Goal: Information Seeking & Learning: Learn about a topic

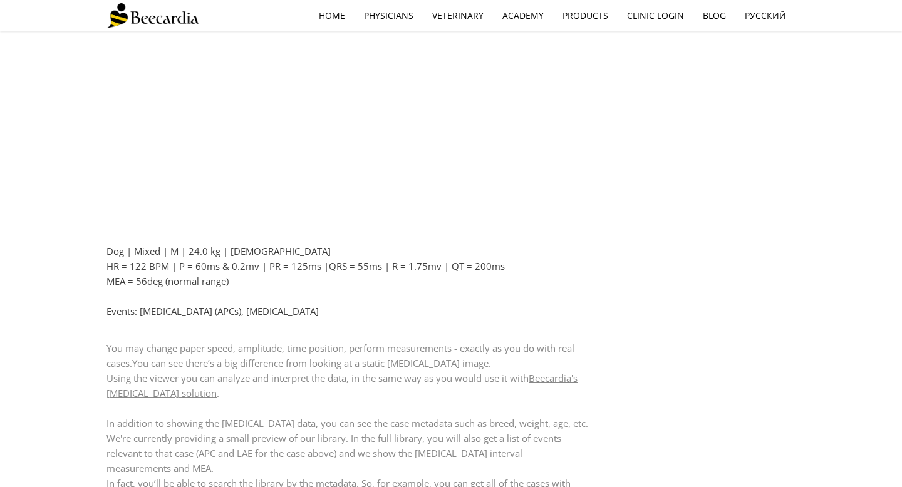
scroll to position [769, 0]
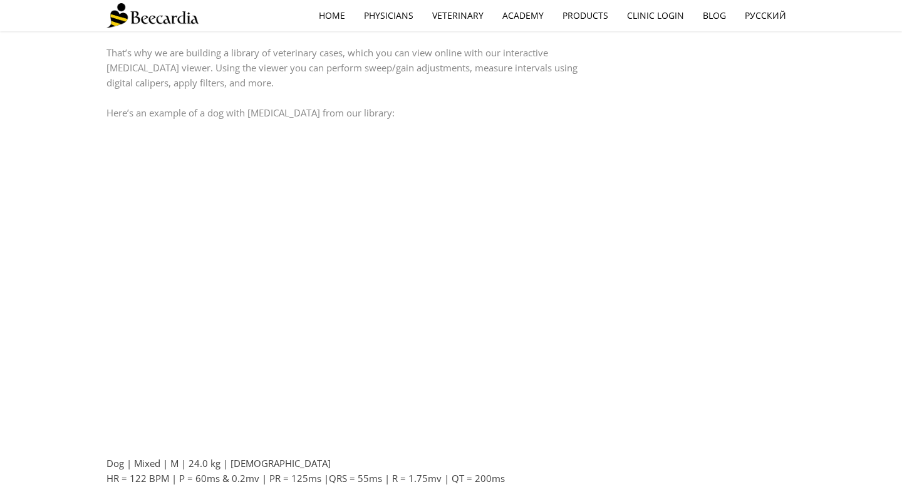
click at [4, 239] on div "Veterinary ECG Library by Nimrod Bar in vets Posted on 03/05/2021 10:00 We're b…" at bounding box center [451, 185] width 902 height 1631
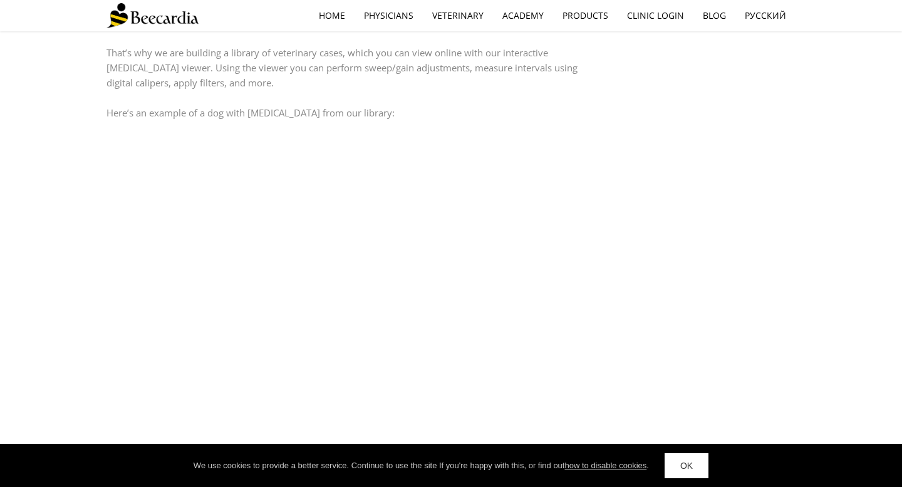
click at [29, 226] on div "Veterinary ECG Library by Nimrod Bar in vets Posted on 03/05/2021 10:00 We're b…" at bounding box center [451, 185] width 902 height 1631
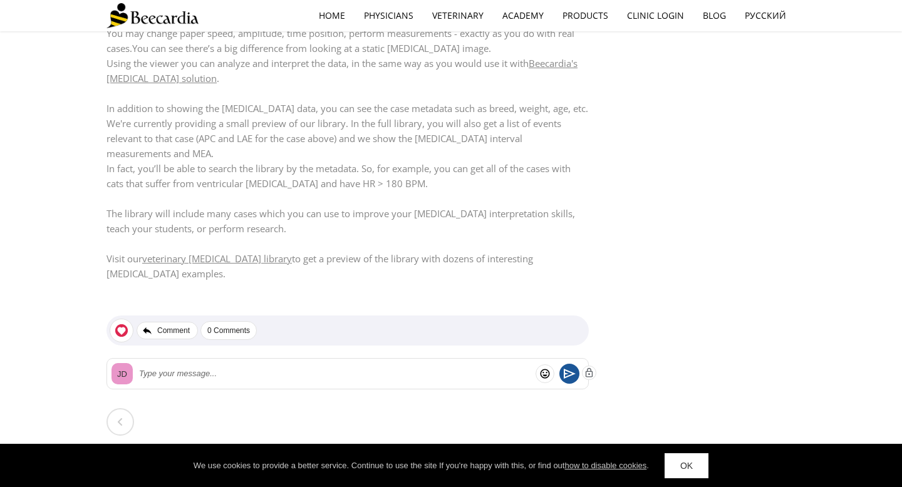
scroll to position [1391, 0]
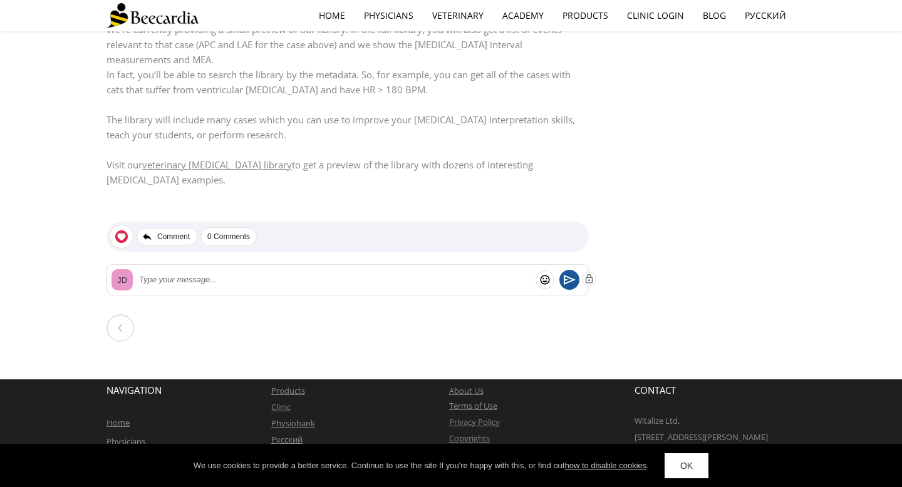
click at [210, 158] on link "veterinary ECG library" at bounding box center [217, 164] width 150 height 13
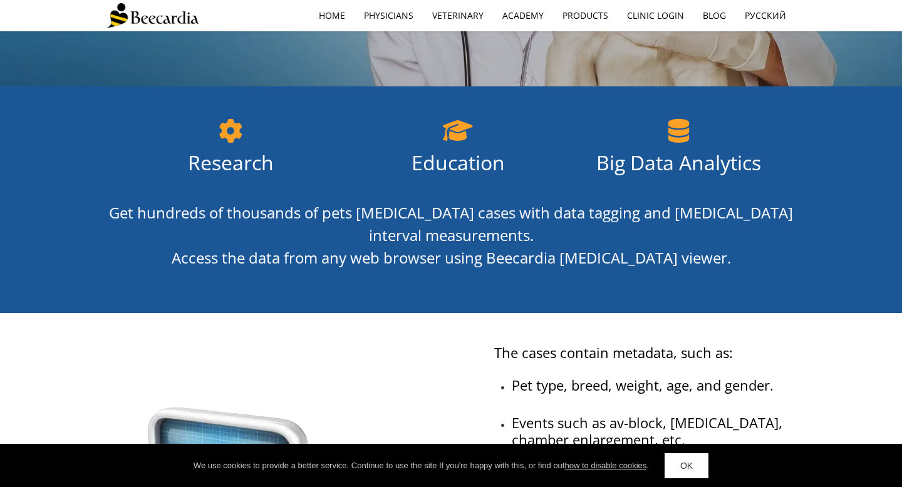
scroll to position [89, 0]
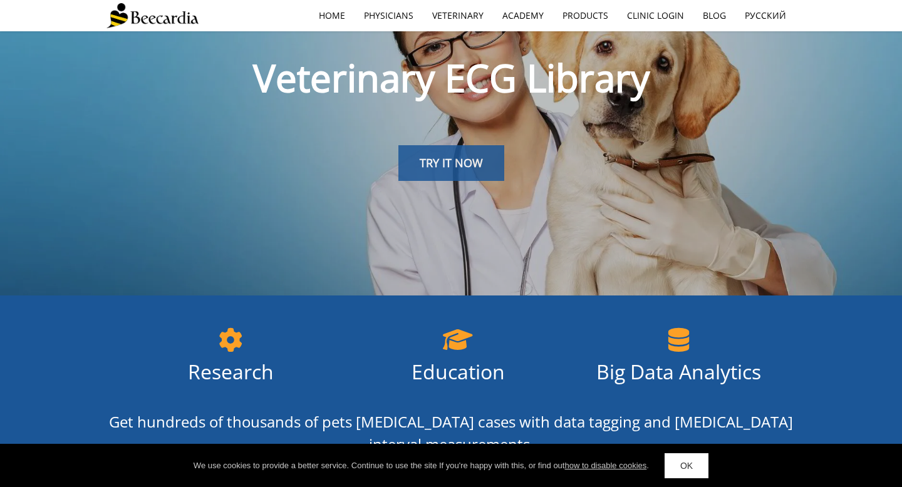
click at [470, 167] on span "TRY IT NOW" at bounding box center [451, 162] width 63 height 15
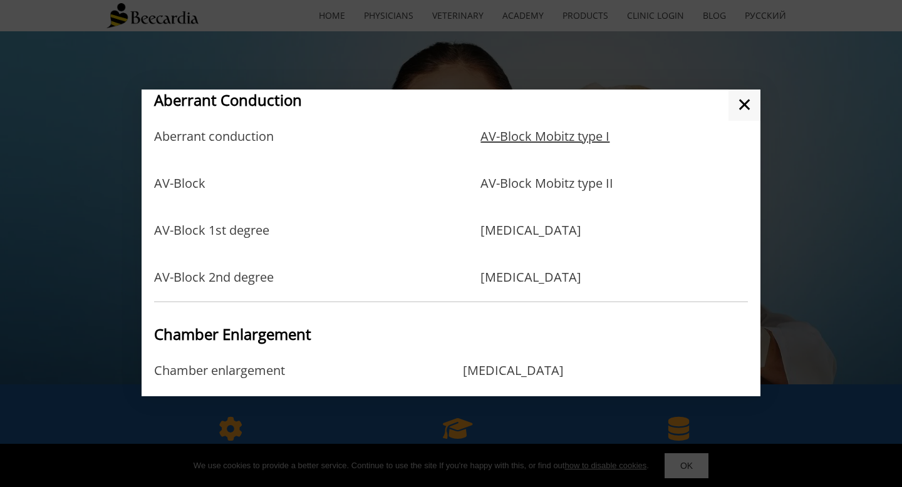
scroll to position [90, 0]
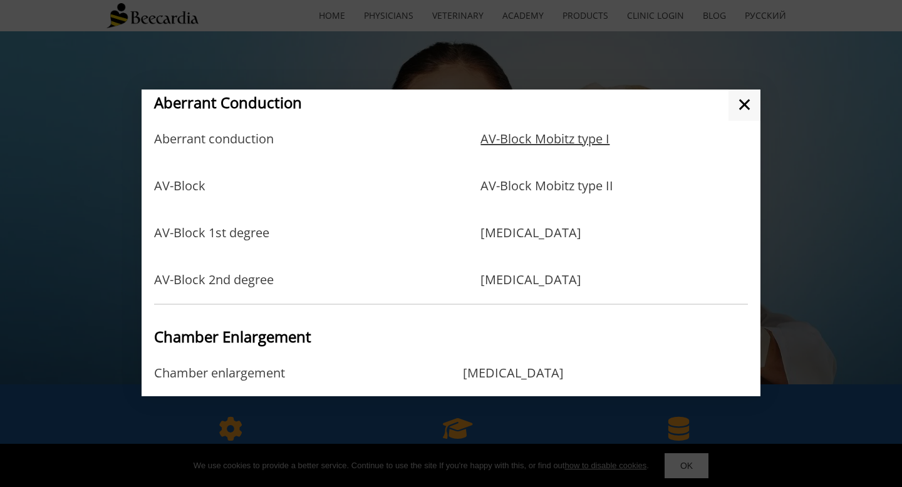
click at [573, 146] on link "AV-Block Mobitz type I" at bounding box center [544, 152] width 129 height 41
click at [514, 181] on link "AV-Block Mobitz type II" at bounding box center [546, 199] width 133 height 41
click at [225, 238] on link "AV-Block 1st degree" at bounding box center [211, 246] width 115 height 41
click at [244, 277] on link "AV-Block 2nd degree" at bounding box center [214, 279] width 120 height 15
click at [550, 134] on link "AV-Block Mobitz type I" at bounding box center [544, 152] width 129 height 41
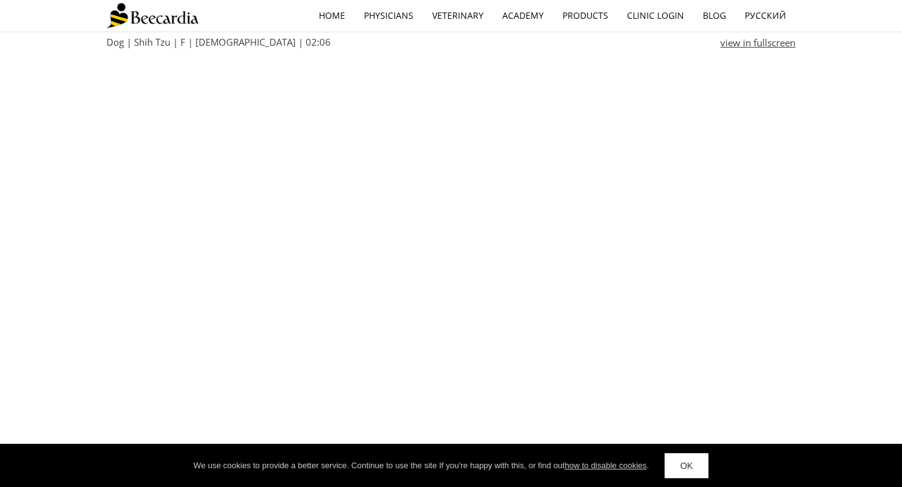
scroll to position [465, 0]
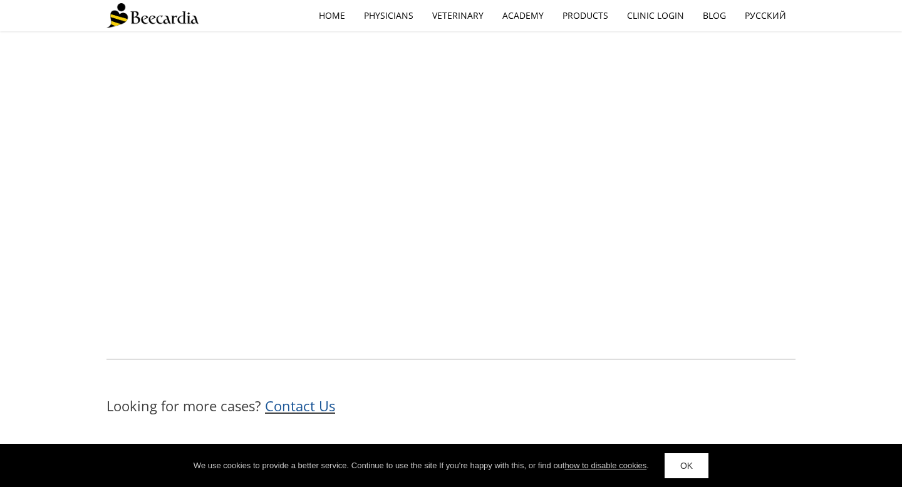
scroll to position [1358, 0]
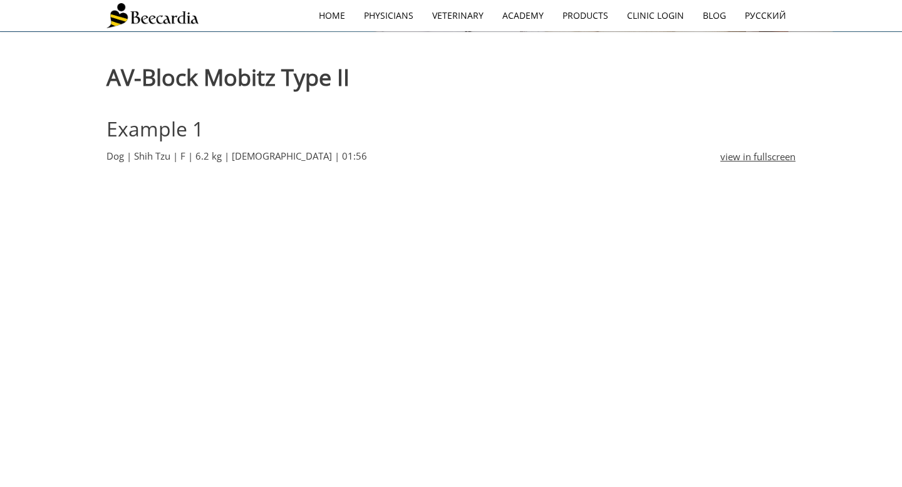
scroll to position [496, 0]
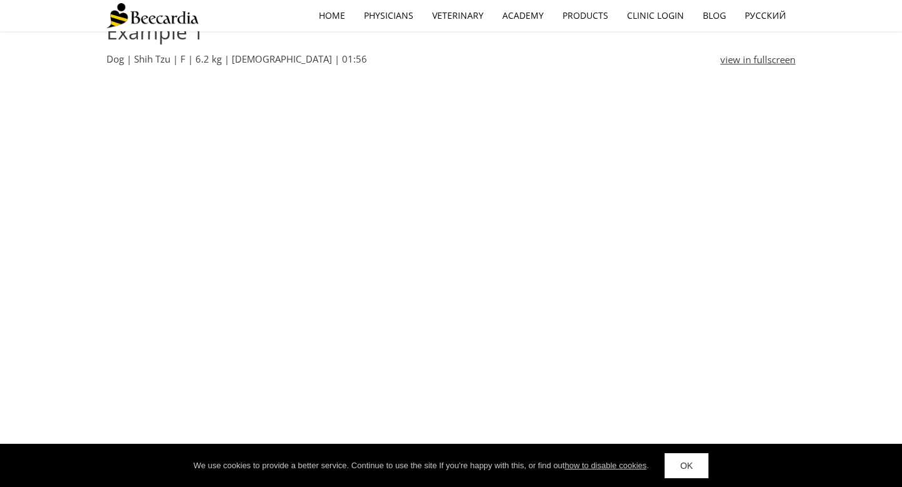
scroll to position [464, 0]
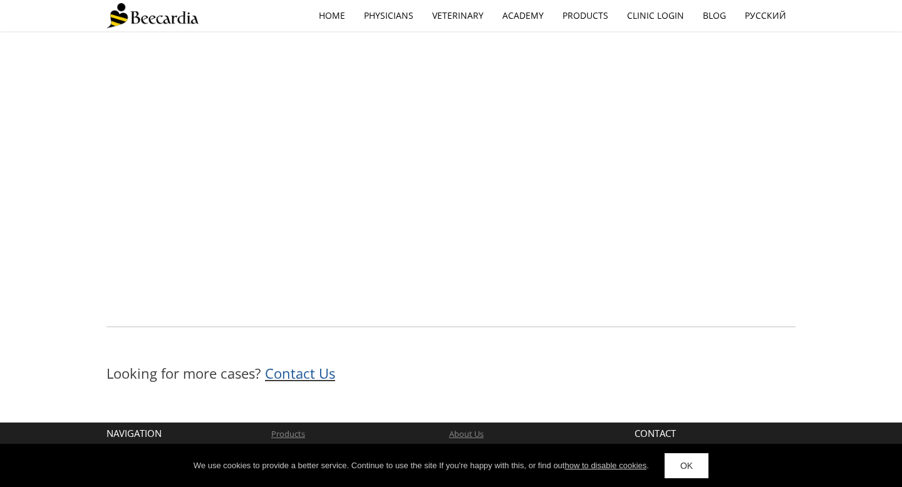
scroll to position [1614, 0]
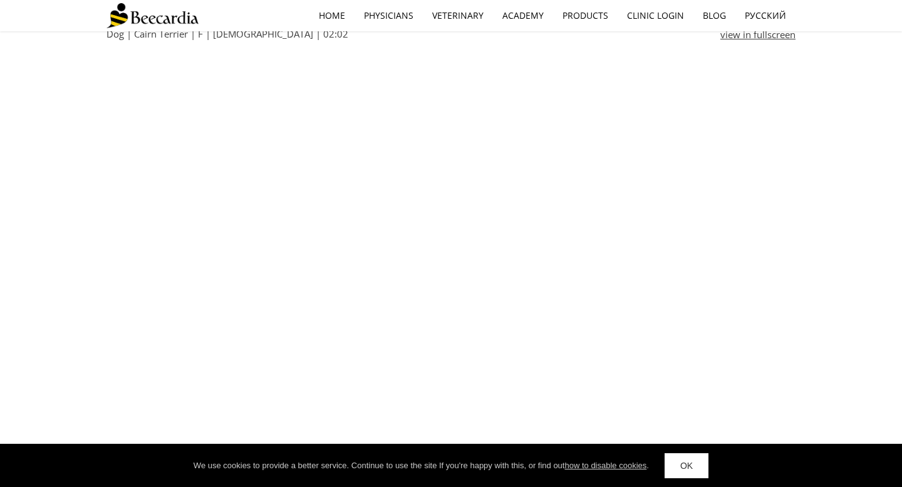
scroll to position [931, 0]
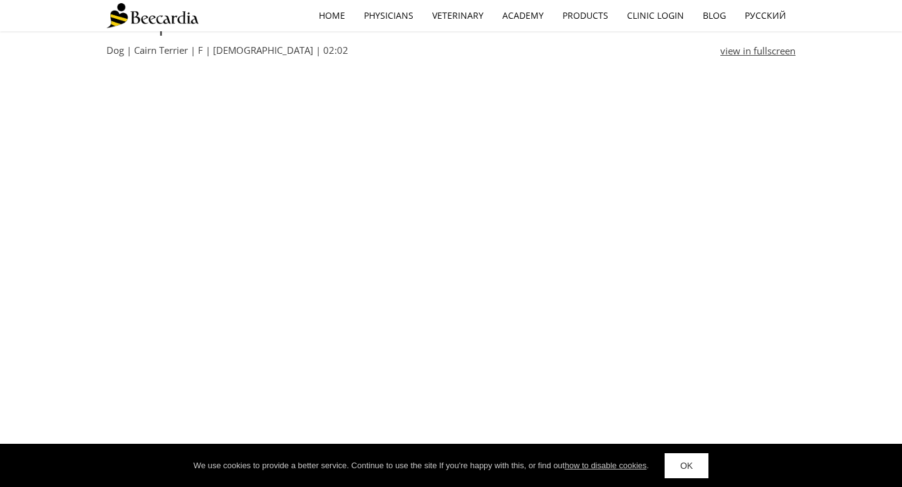
click at [881, 133] on div "Example 1 Dog | German Shorthair Pointer | F | [DEMOGRAPHIC_DATA] | 02:32 view …" at bounding box center [451, 241] width 902 height 1450
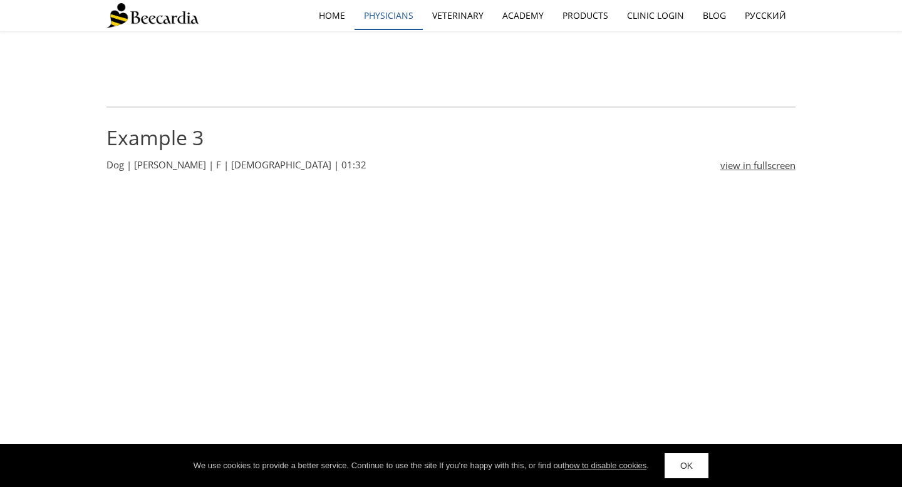
scroll to position [1320, 0]
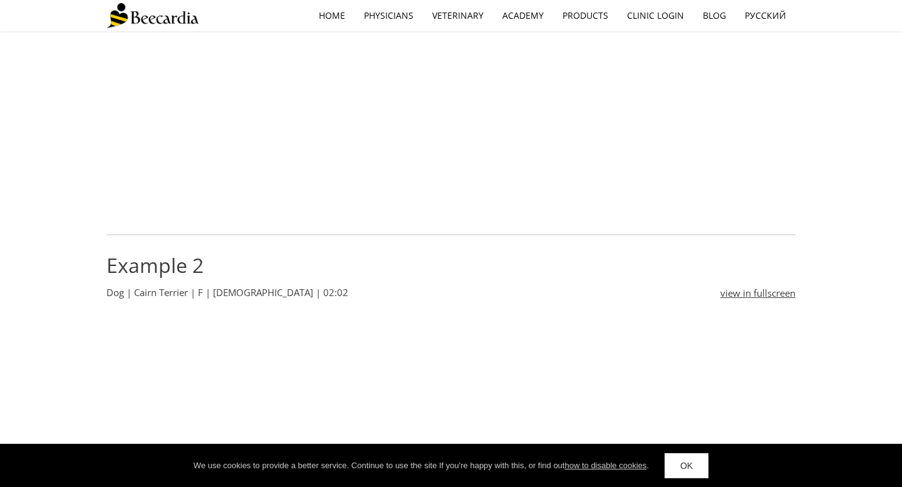
scroll to position [510, 0]
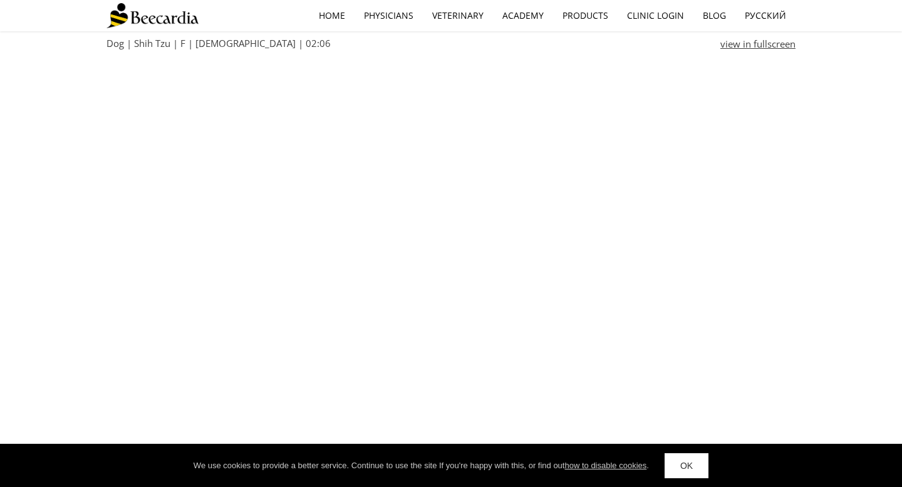
scroll to position [462, 0]
